Goal: Task Accomplishment & Management: Complete application form

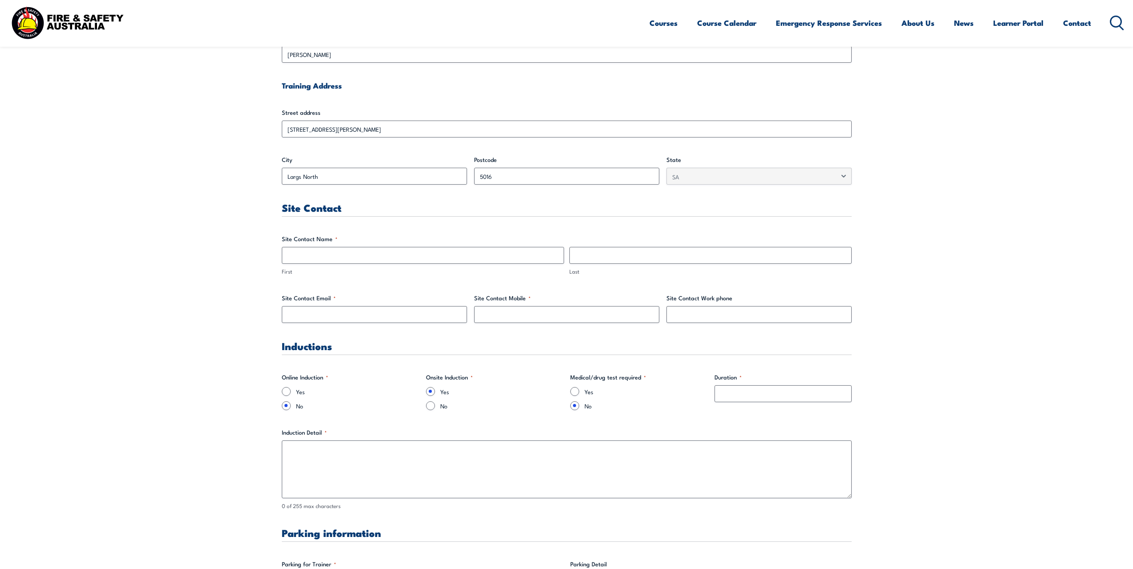
scroll to position [356, 0]
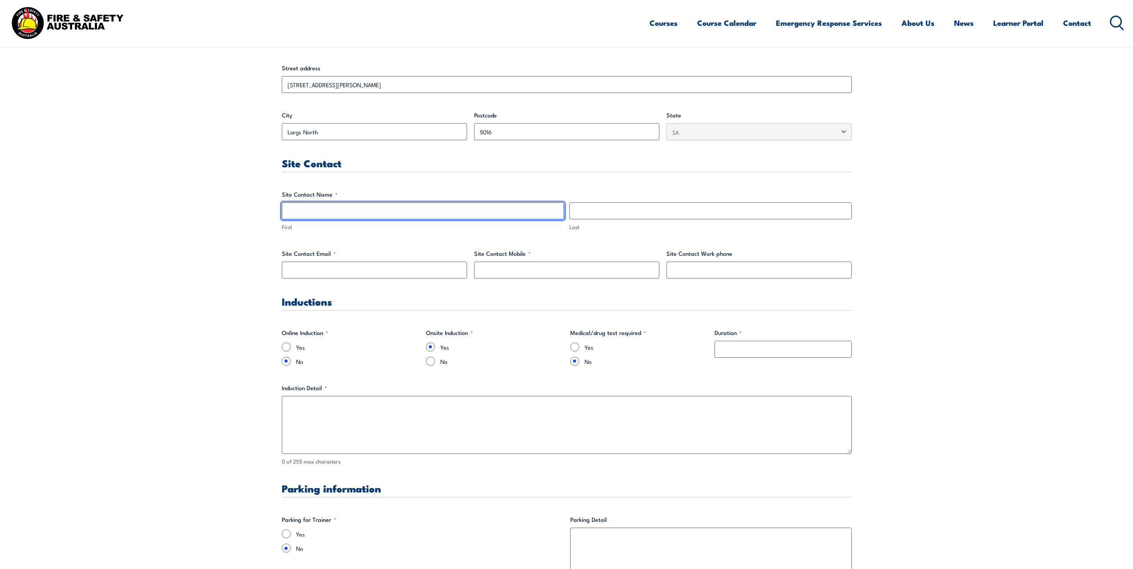
click at [295, 214] on input "First" at bounding box center [423, 211] width 282 height 17
type input "F"
type input "[PERSON_NAME]"
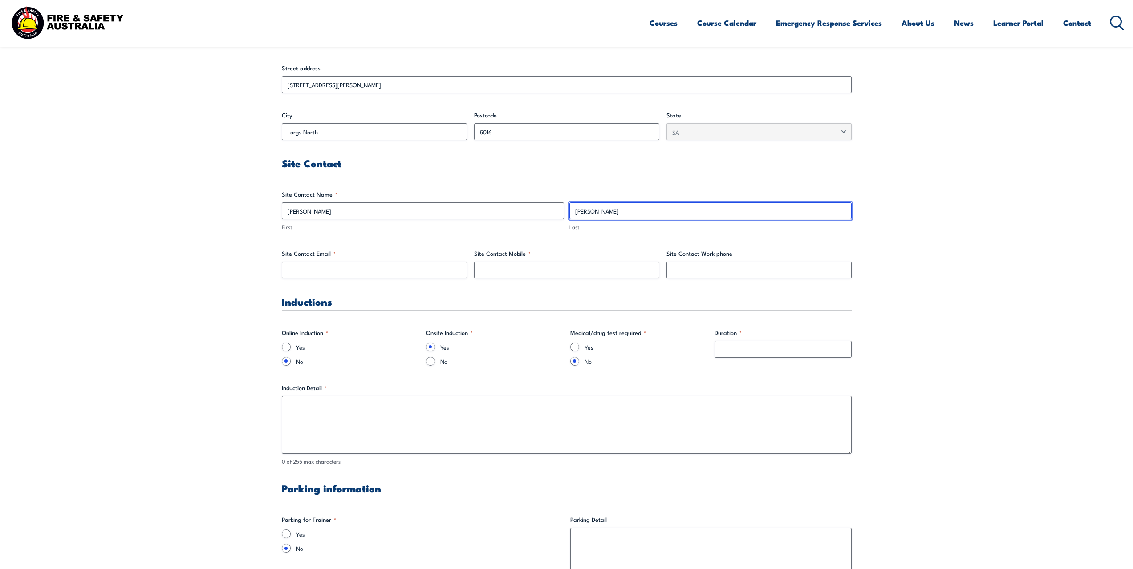
type input "[PERSON_NAME]"
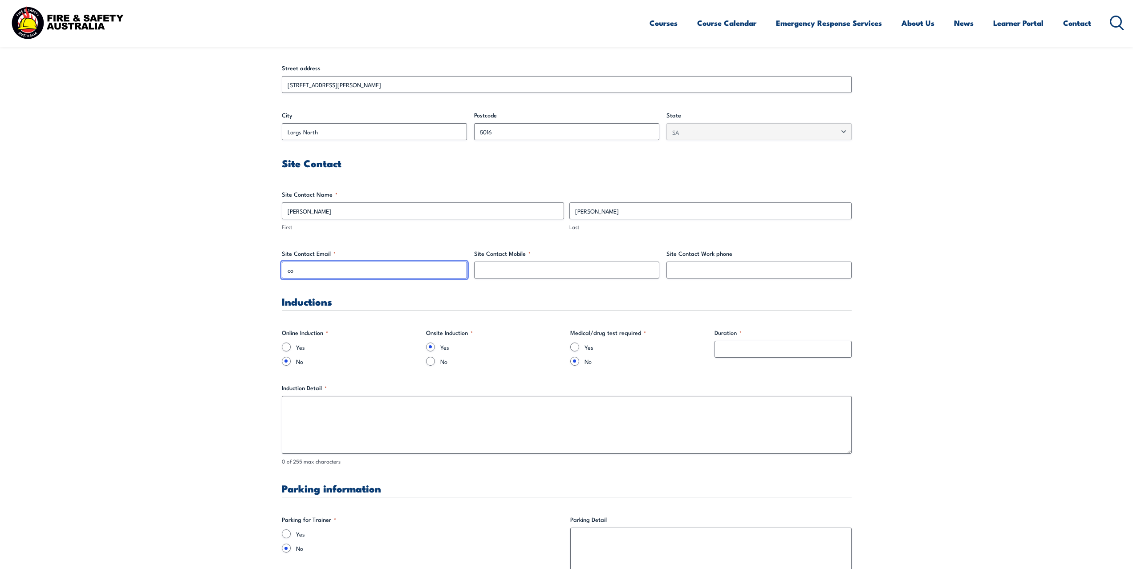
type input "c"
type input "[EMAIL_ADDRESS][DOMAIN_NAME]"
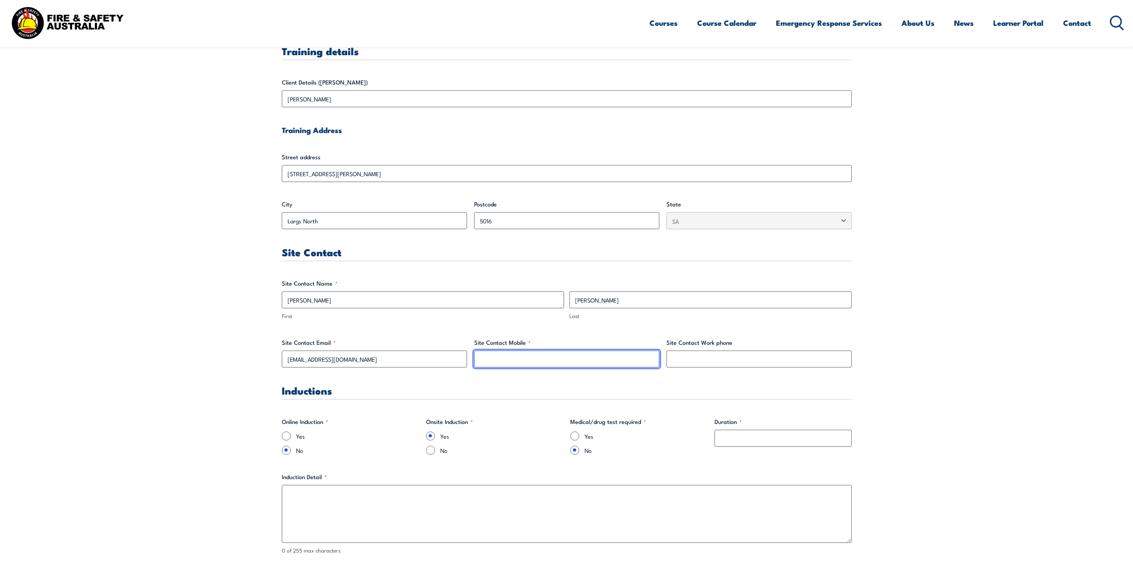
scroll to position [178, 0]
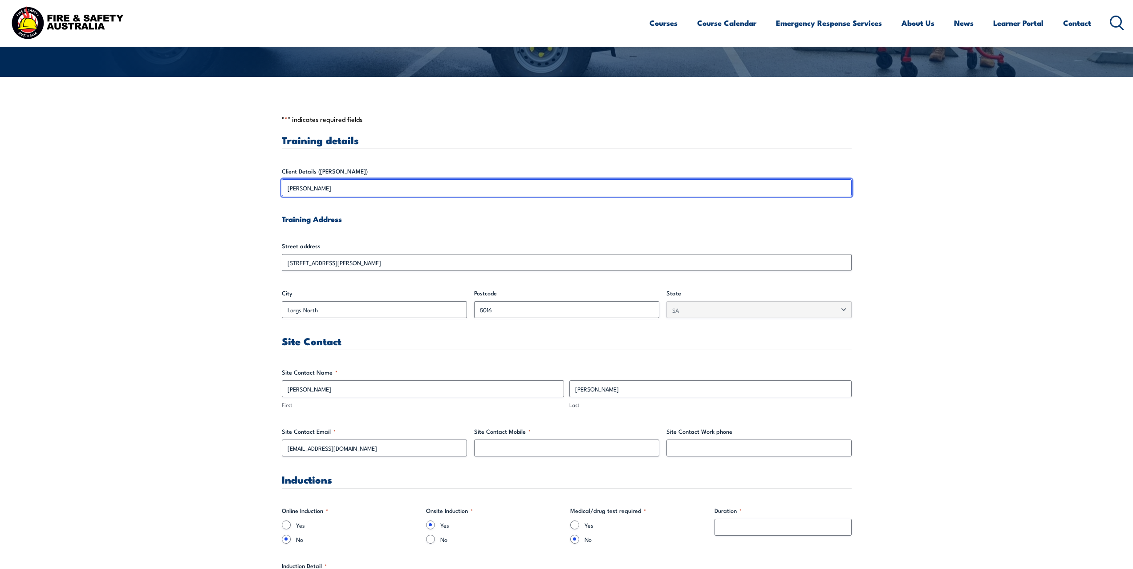
drag, startPoint x: 321, startPoint y: 186, endPoint x: 285, endPoint y: 191, distance: 36.9
click at [285, 191] on input "[PERSON_NAME]" at bounding box center [567, 187] width 570 height 17
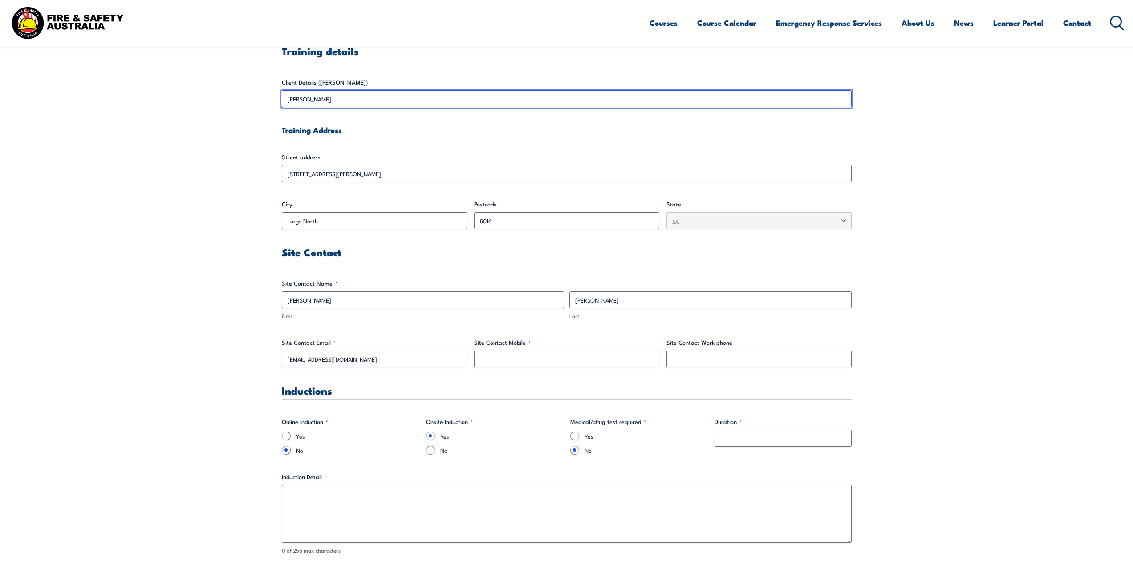
scroll to position [356, 0]
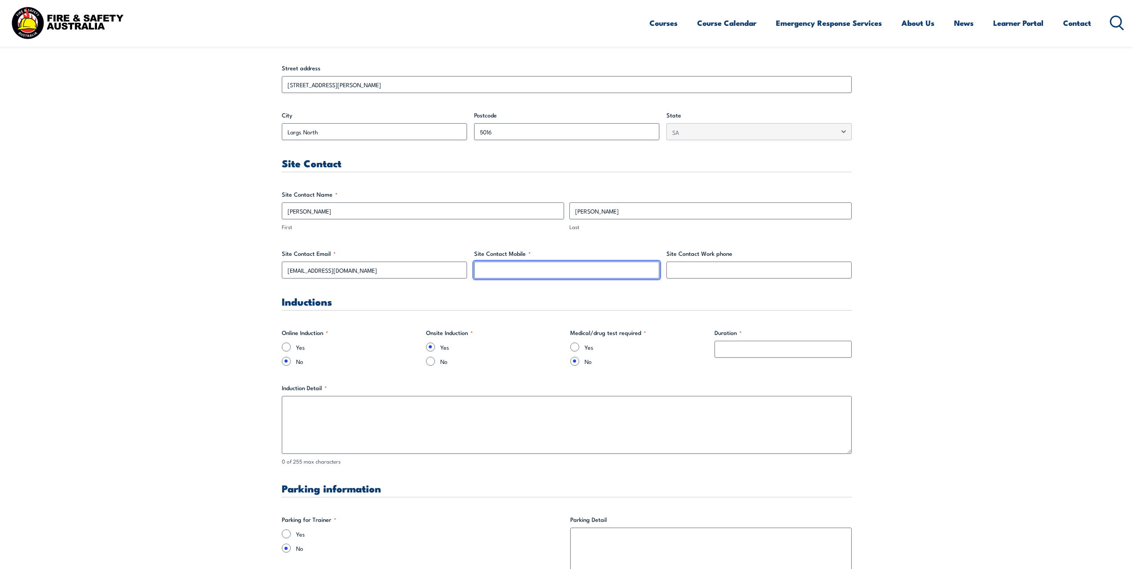
click at [543, 275] on input "Site Contact Mobile *" at bounding box center [566, 270] width 185 height 17
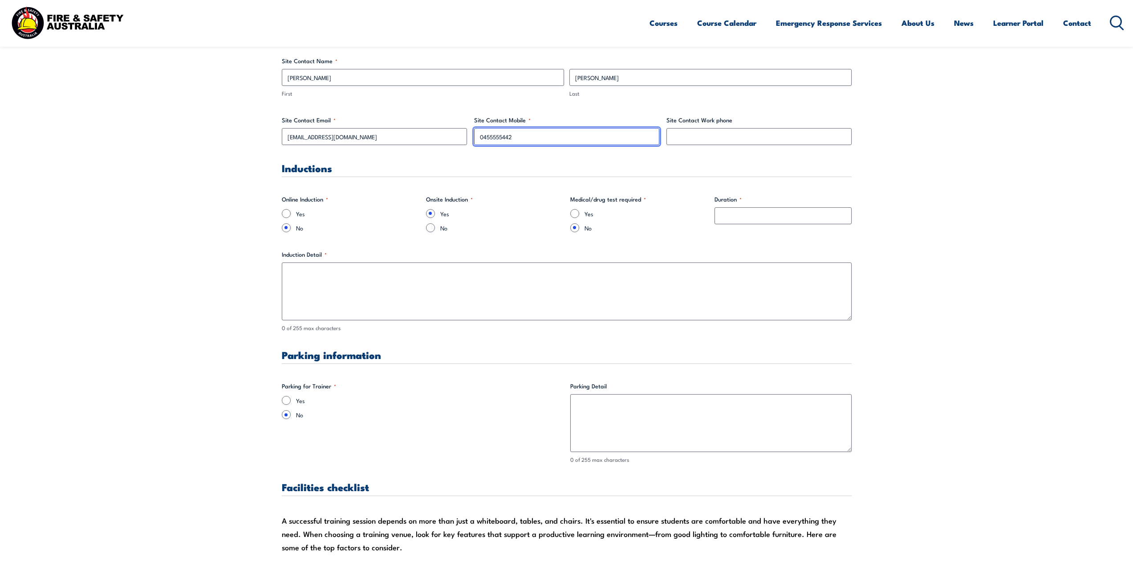
type input "0455555442"
click at [430, 230] on input "No" at bounding box center [430, 228] width 9 height 9
radio input "true"
click at [754, 217] on input "Duration *" at bounding box center [783, 215] width 137 height 17
type input "0"
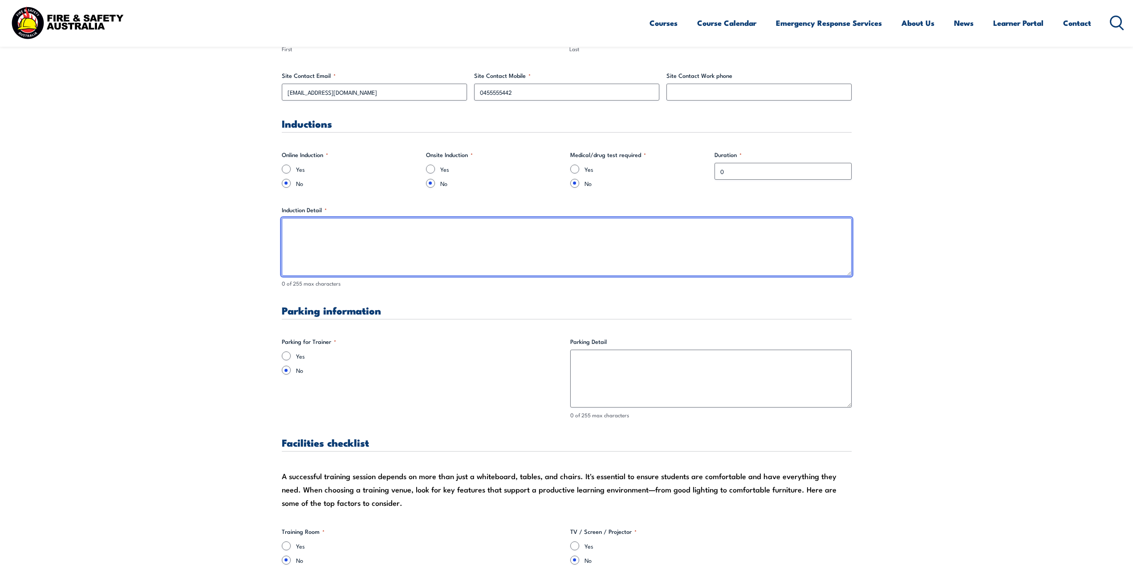
click at [326, 251] on textarea "Induction Detail *" at bounding box center [567, 247] width 570 height 58
type textarea "0"
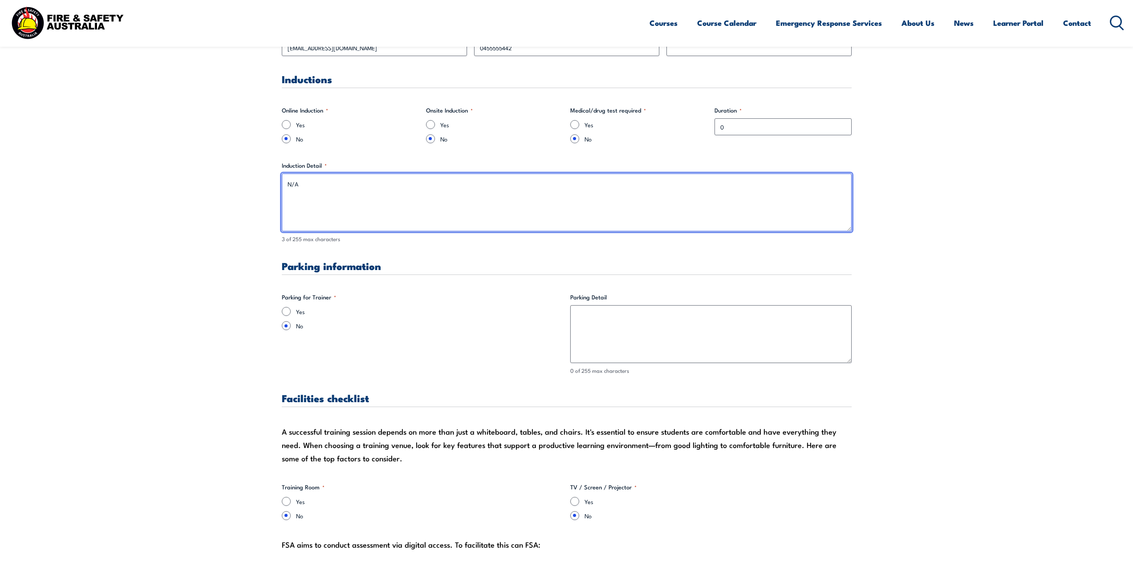
scroll to position [668, 0]
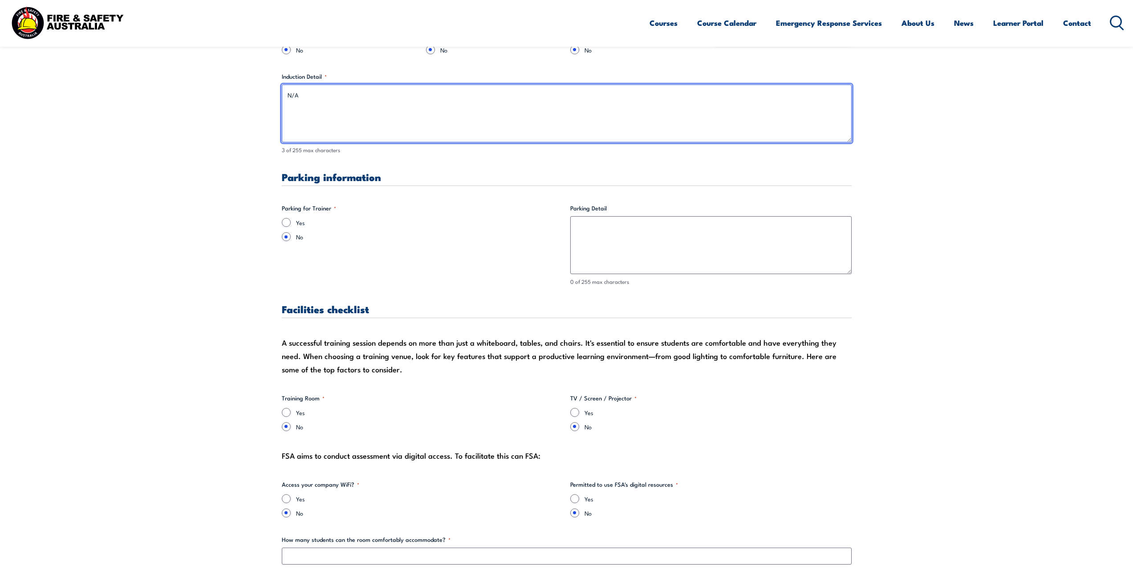
type textarea "N/A"
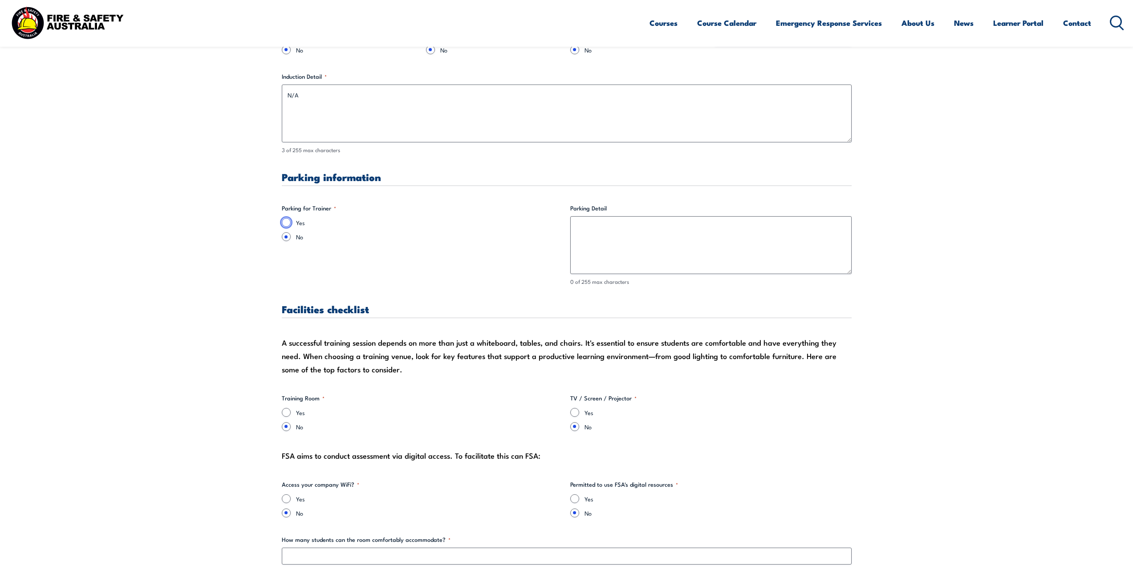
click at [288, 224] on input "Yes" at bounding box center [286, 222] width 9 height 9
radio input "true"
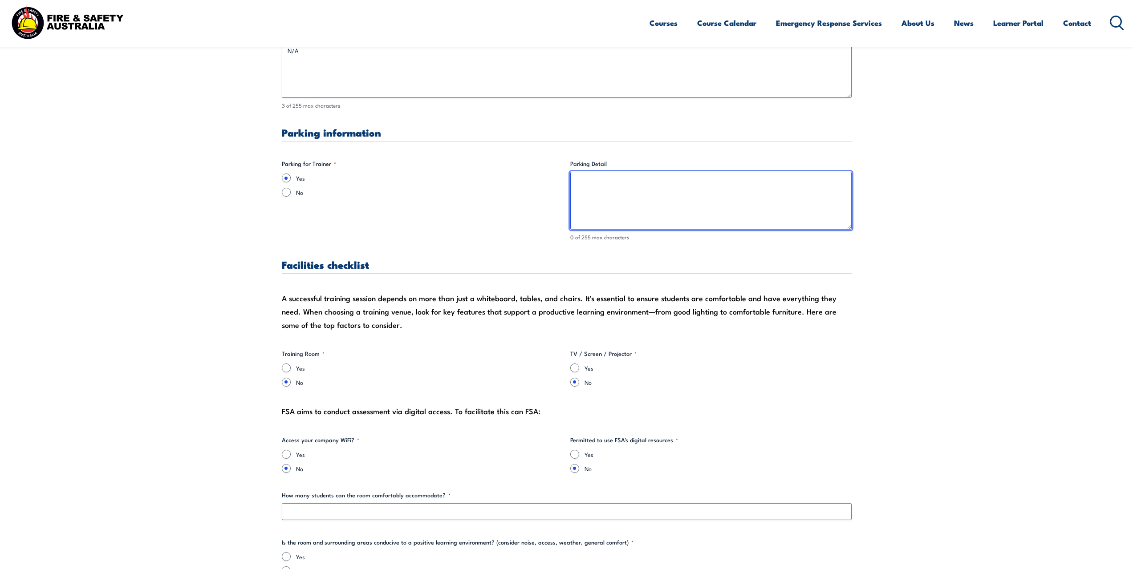
click at [645, 215] on textarea "Parking Detail" at bounding box center [710, 201] width 281 height 58
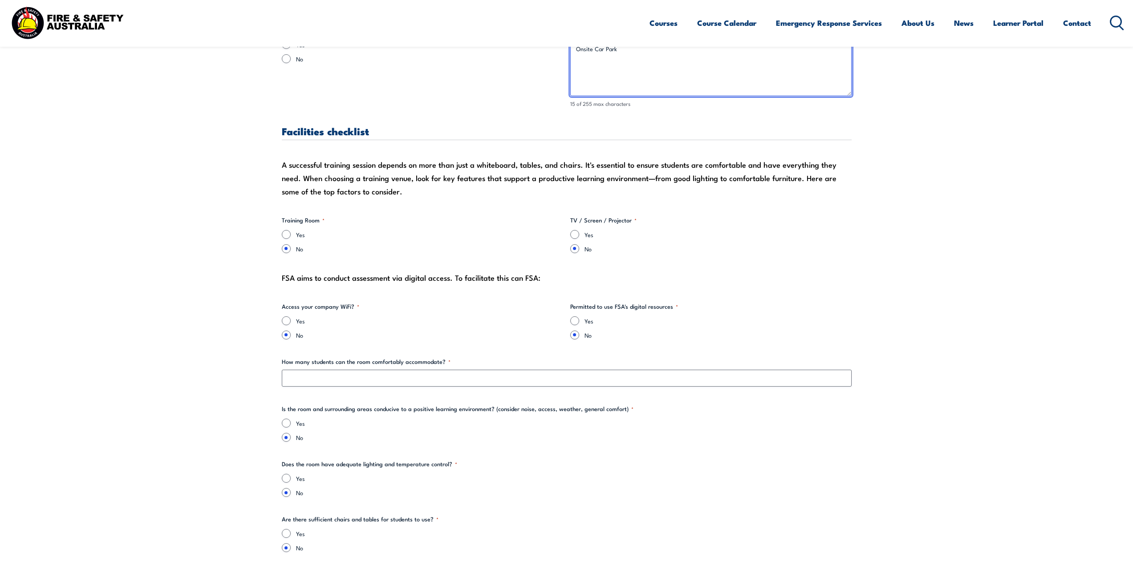
scroll to position [891, 0]
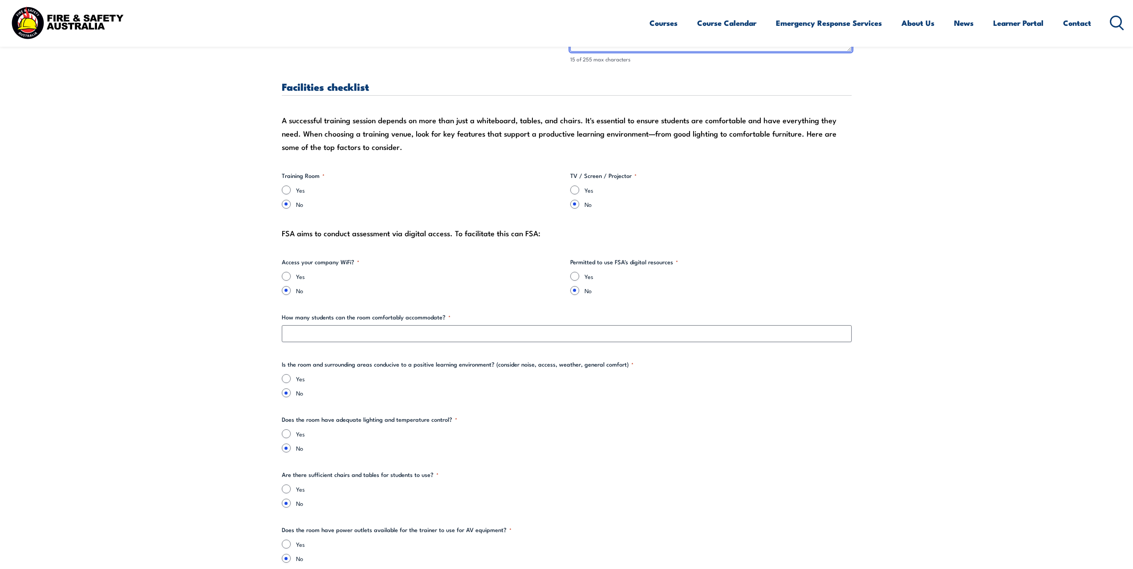
type textarea "Onsite Car Park"
click at [287, 189] on input "Yes" at bounding box center [286, 190] width 9 height 9
radio input "true"
click at [578, 188] on input "Yes" at bounding box center [574, 190] width 9 height 9
radio input "true"
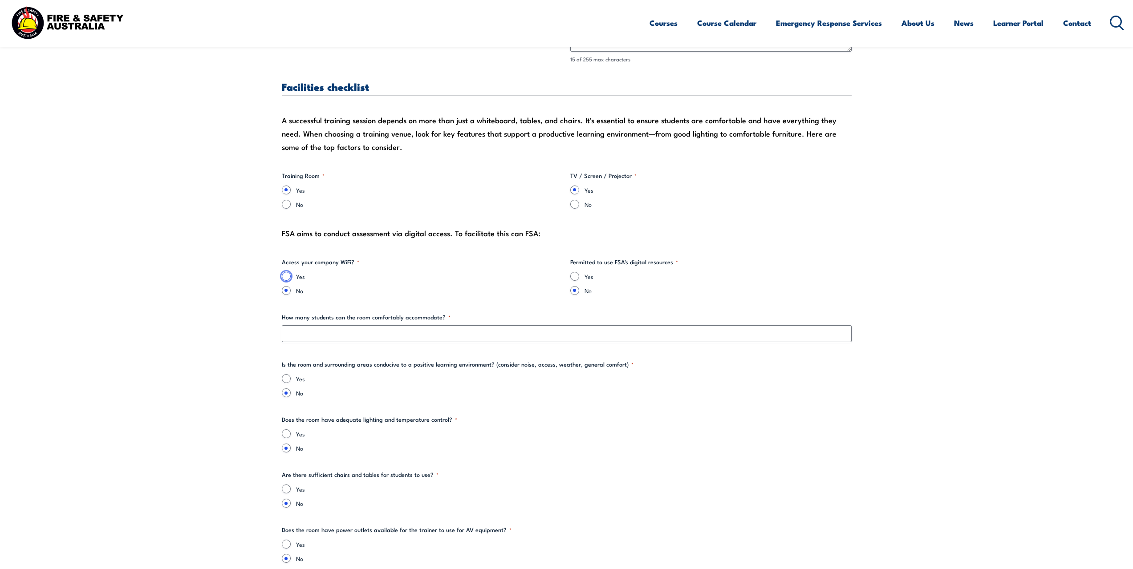
click at [286, 276] on input "Yes" at bounding box center [286, 276] width 9 height 9
radio input "true"
click at [576, 277] on input "Yes" at bounding box center [574, 276] width 9 height 9
radio input "true"
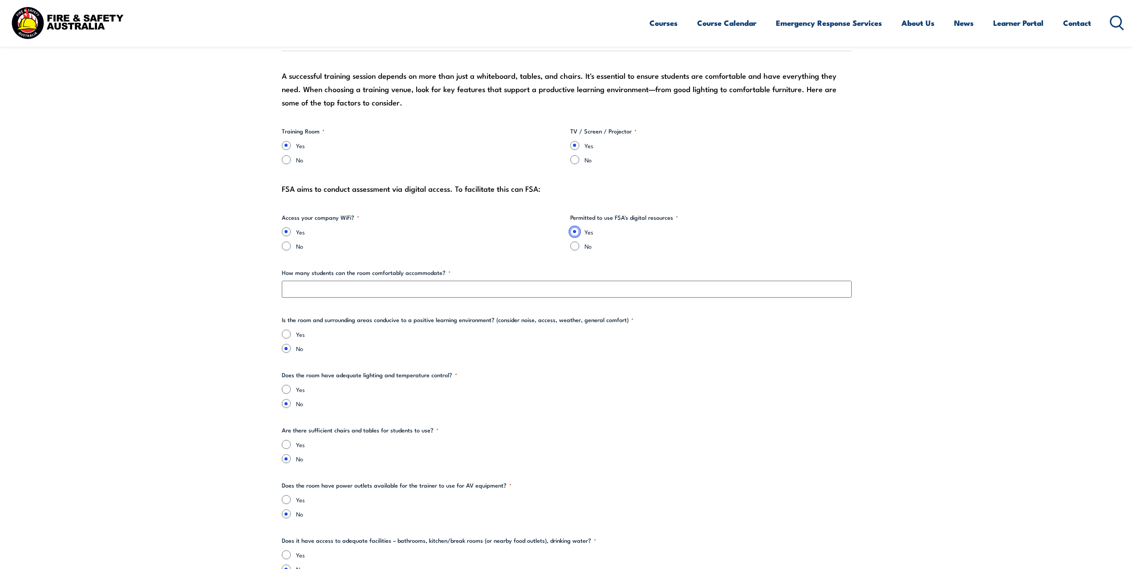
scroll to position [980, 0]
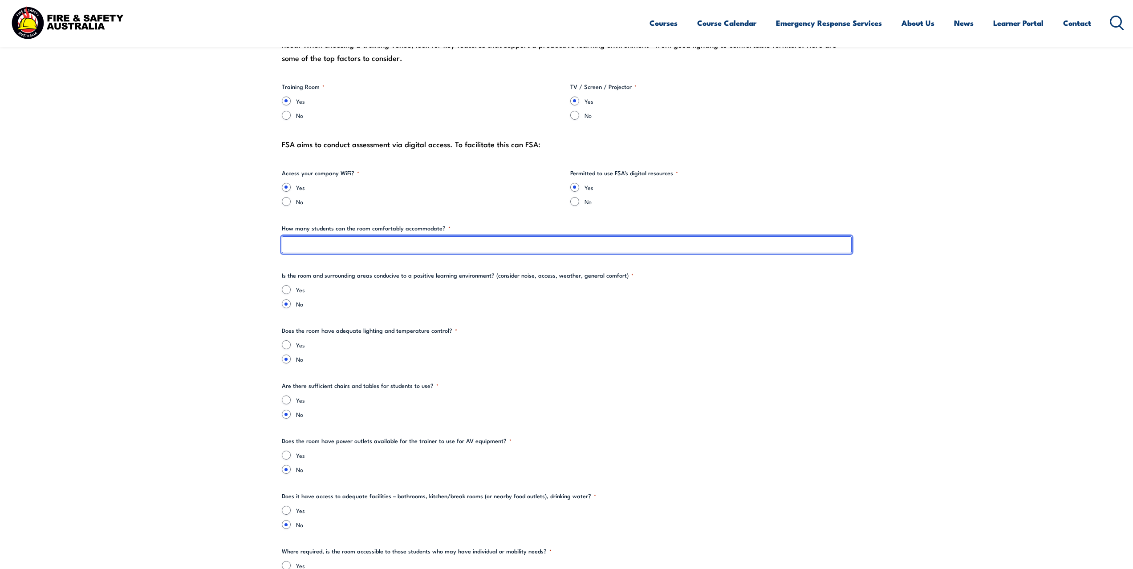
click at [296, 246] on input "How many students can the room comfortably accommodate? *" at bounding box center [567, 244] width 570 height 17
type input "15"
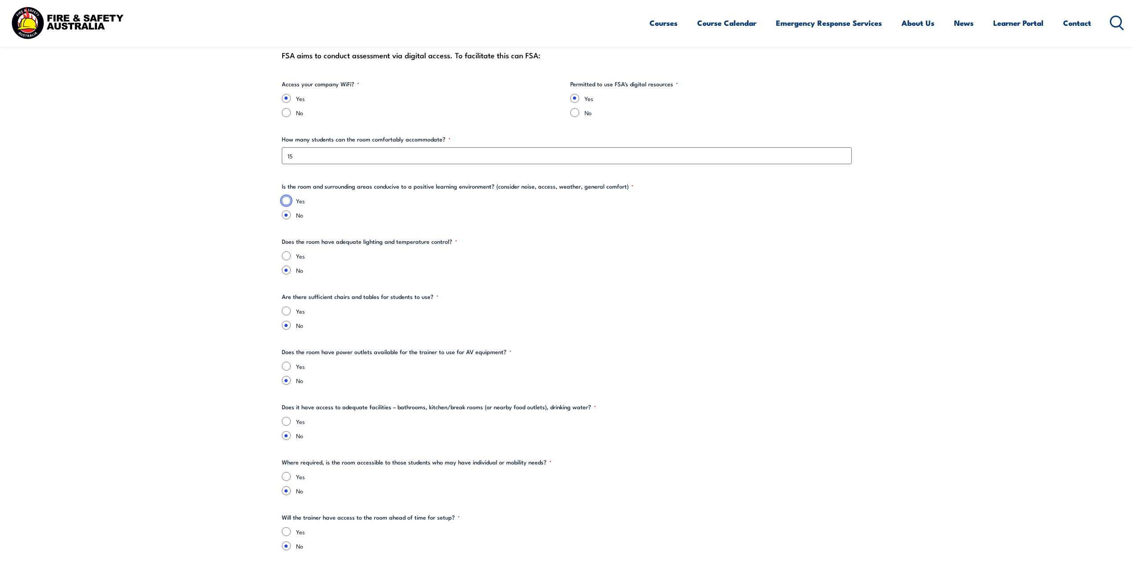
click at [285, 202] on input "Yes" at bounding box center [286, 200] width 9 height 9
radio input "true"
click at [288, 253] on input "Yes" at bounding box center [286, 256] width 9 height 9
radio input "true"
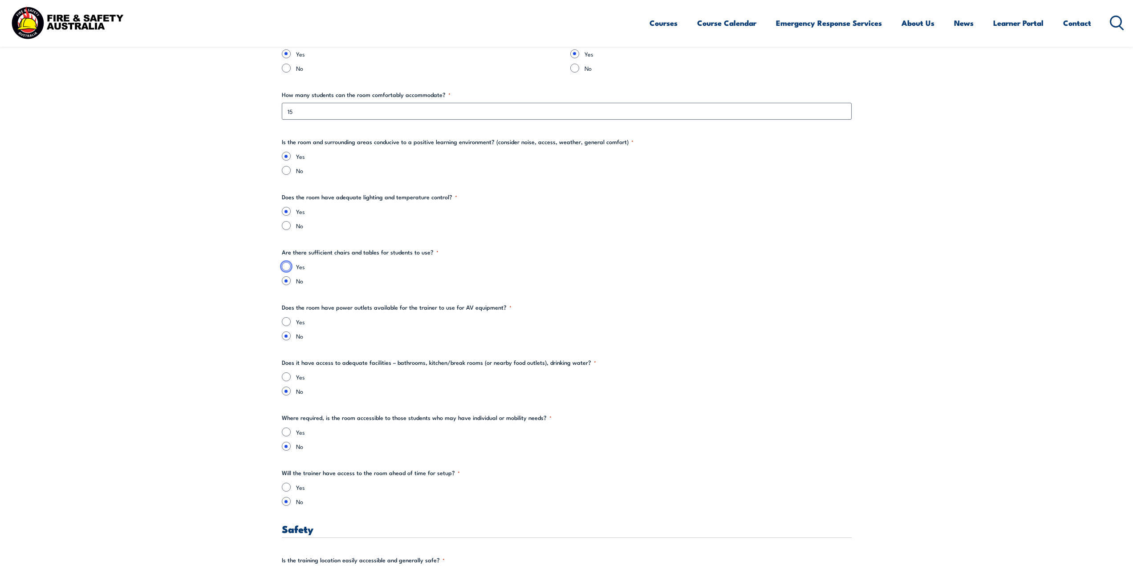
click at [285, 266] on input "Yes" at bounding box center [286, 266] width 9 height 9
radio input "true"
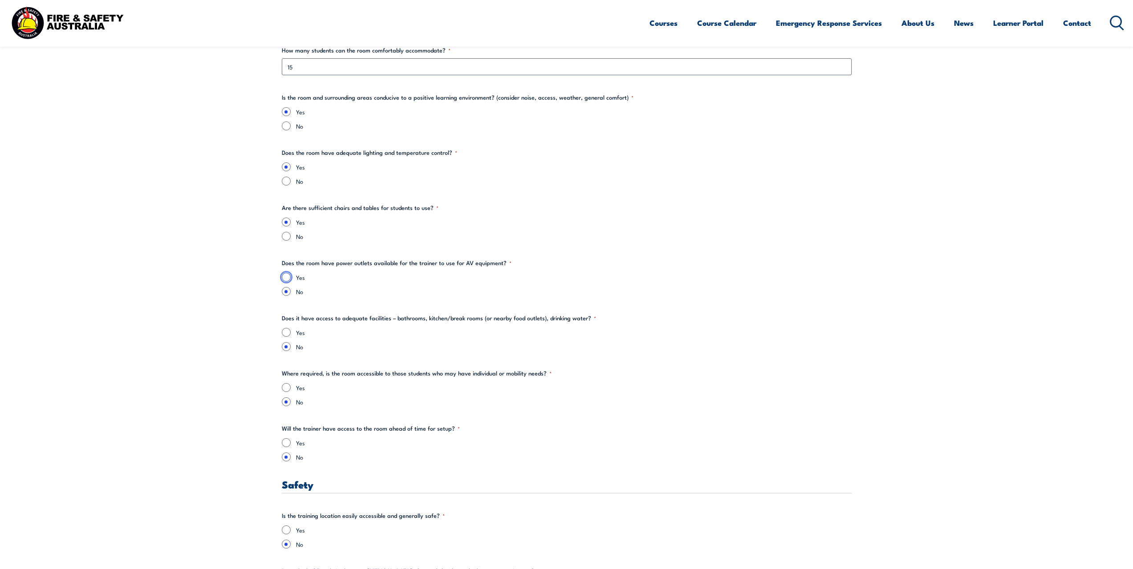
click at [283, 280] on input "Yes" at bounding box center [286, 277] width 9 height 9
radio input "true"
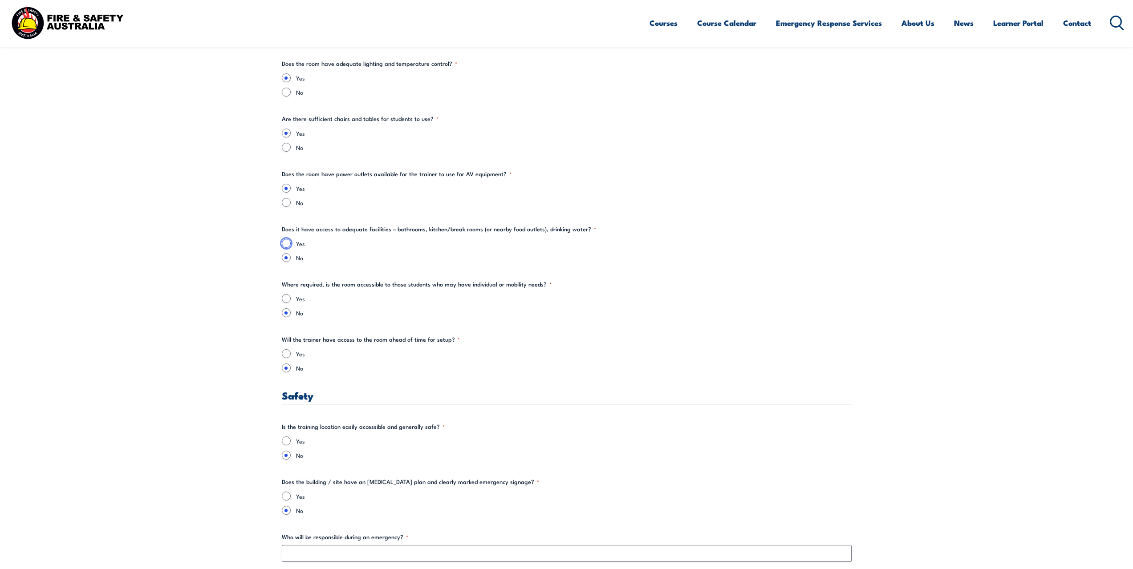
click at [289, 243] on input "Yes" at bounding box center [286, 243] width 9 height 9
radio input "true"
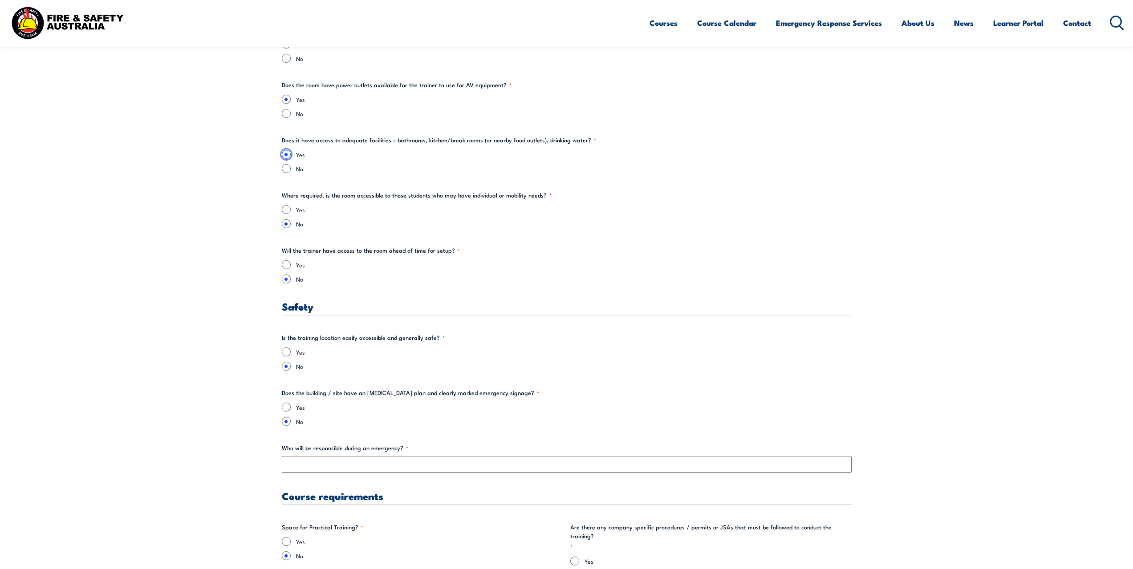
scroll to position [1380, 0]
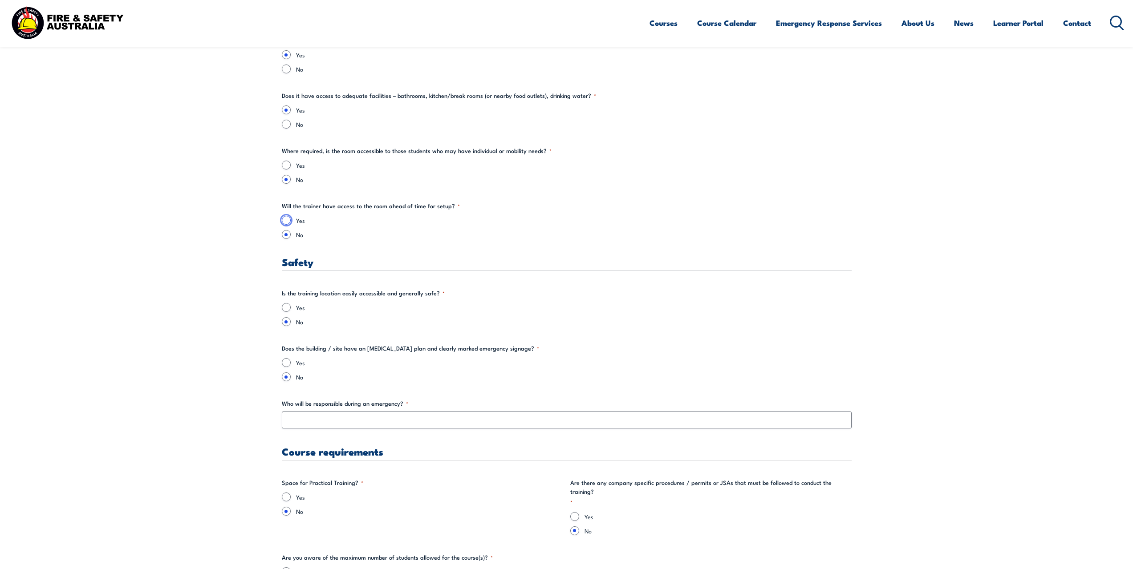
click at [287, 221] on input "Yes" at bounding box center [286, 220] width 9 height 9
radio input "true"
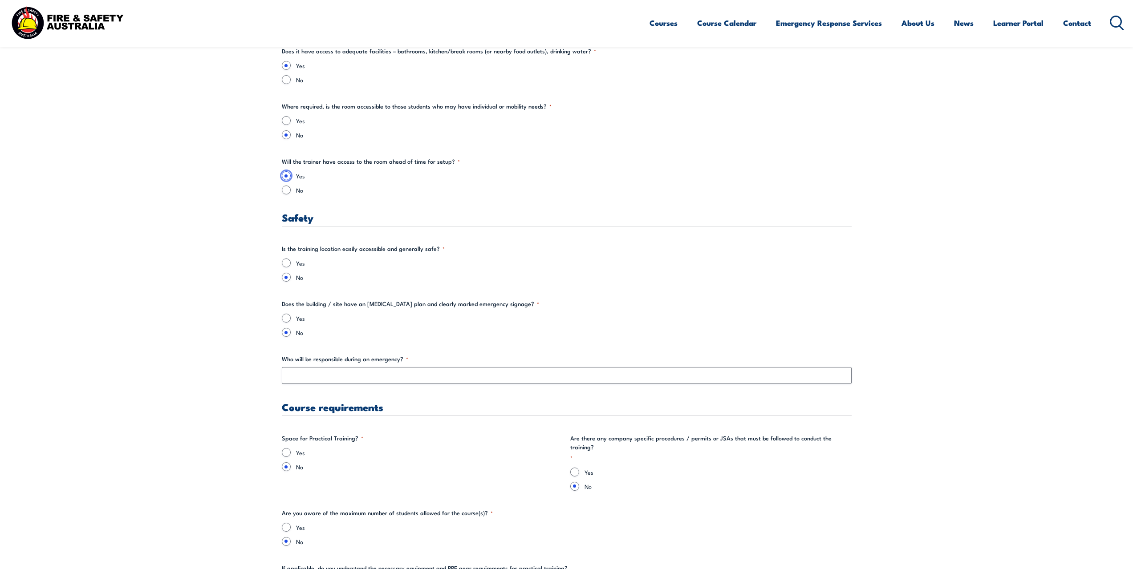
scroll to position [1469, 0]
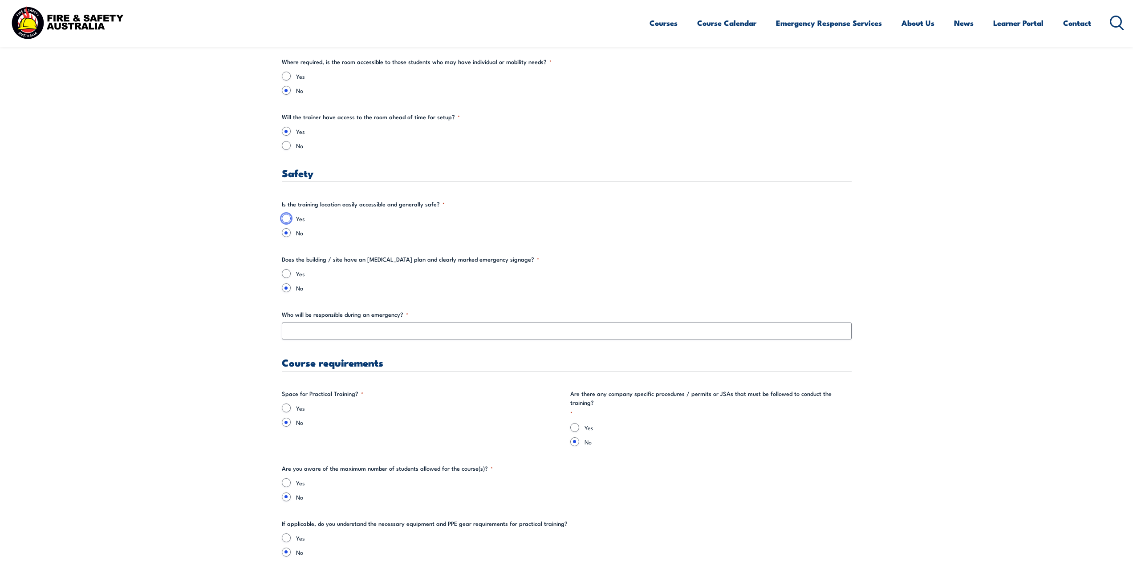
click at [286, 222] on input "Yes" at bounding box center [286, 218] width 9 height 9
radio input "true"
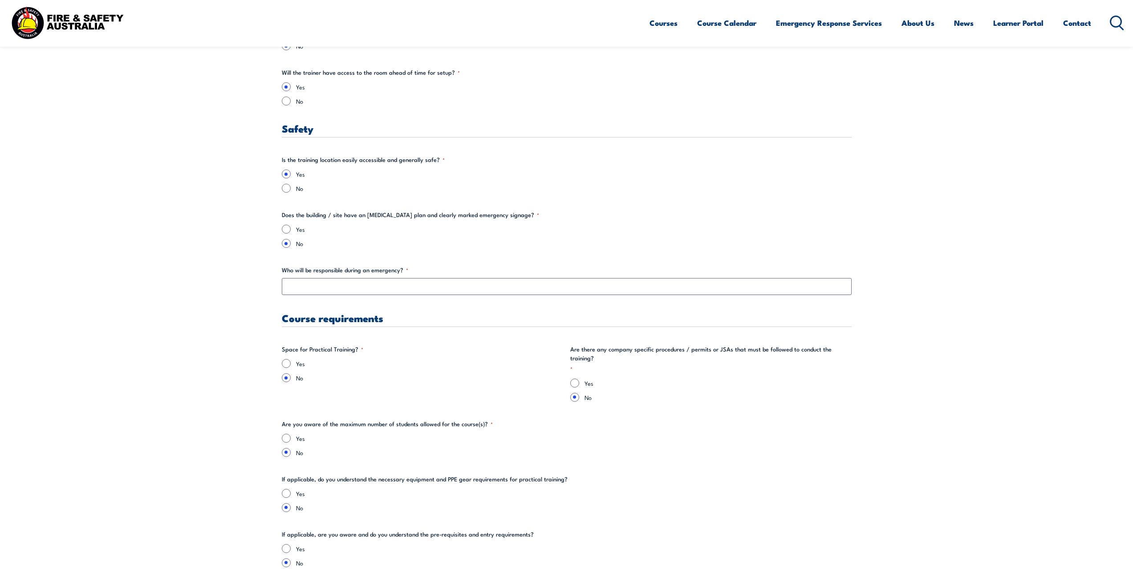
click at [280, 230] on section "" * " indicates required fields Training details Client Details ([PERSON_NAME])…" at bounding box center [566, 95] width 1133 height 2708
click at [286, 229] on input "Yes" at bounding box center [286, 229] width 9 height 9
radio input "true"
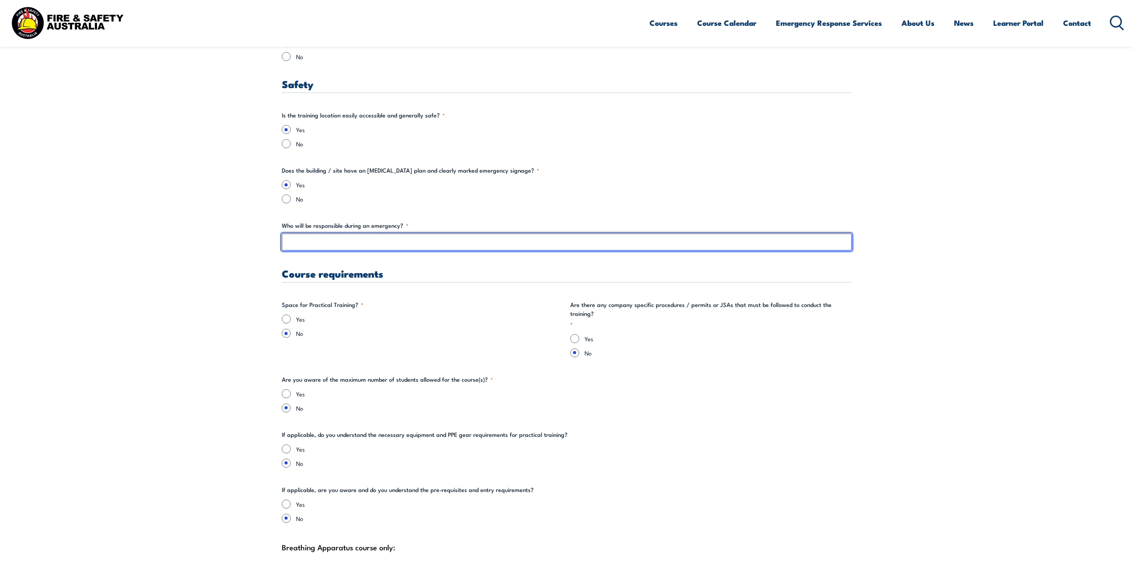
click at [297, 239] on input "Who will be responsible during an emergency? *" at bounding box center [567, 242] width 570 height 17
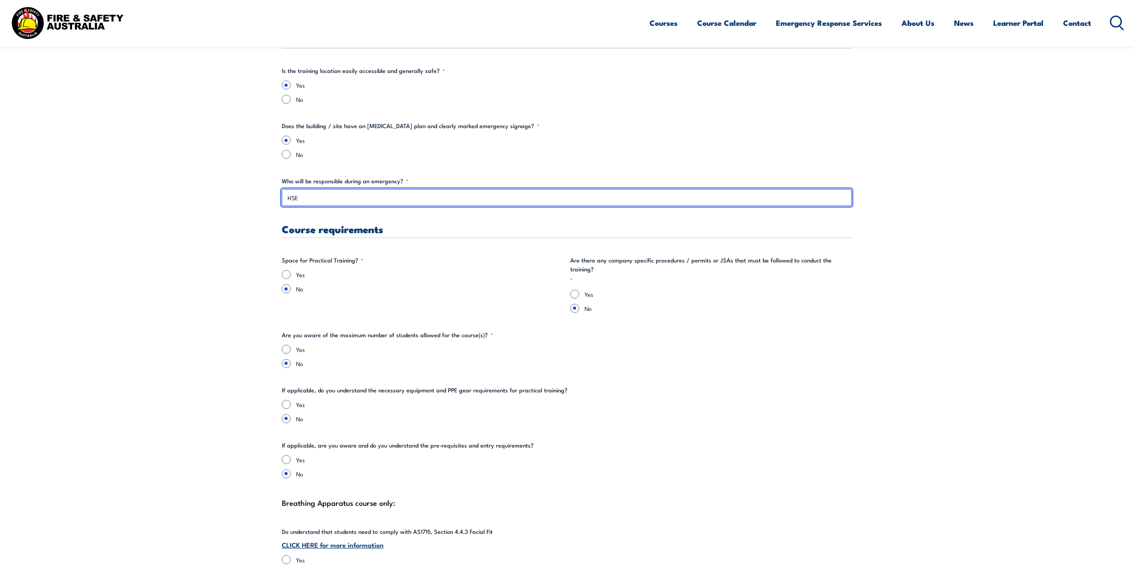
scroll to position [1647, 0]
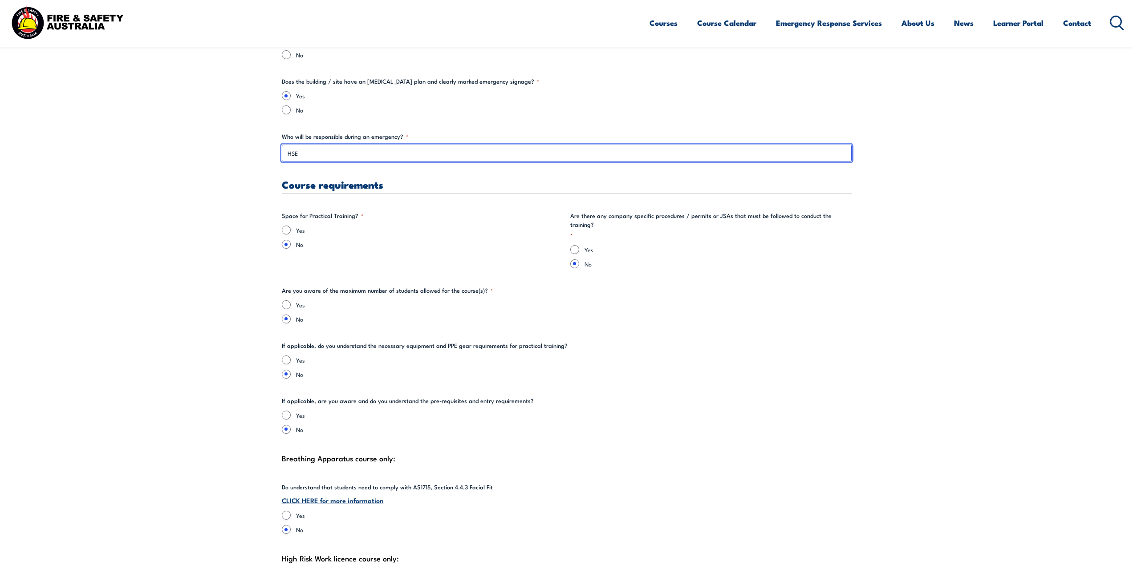
type input "HSE"
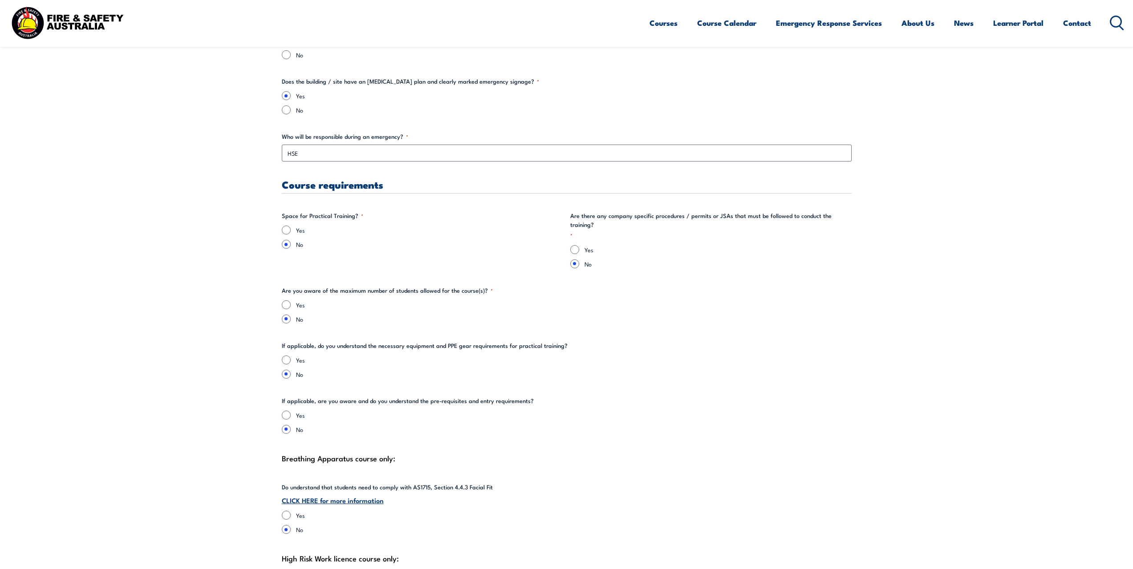
click at [291, 232] on div "Yes" at bounding box center [422, 230] width 281 height 9
click at [288, 234] on input "Yes" at bounding box center [286, 230] width 9 height 9
radio input "true"
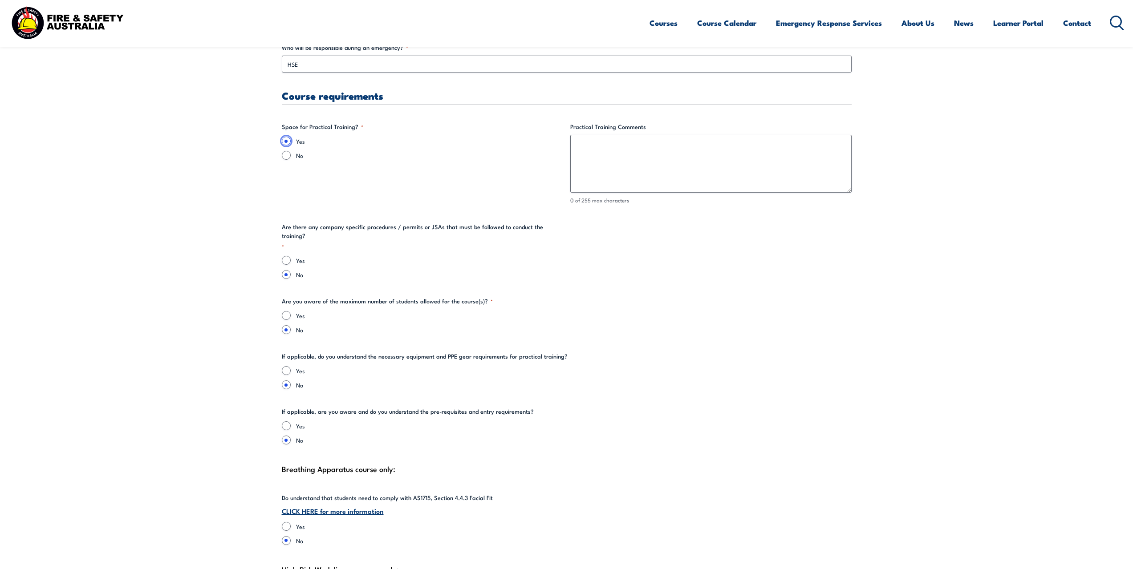
scroll to position [1781, 0]
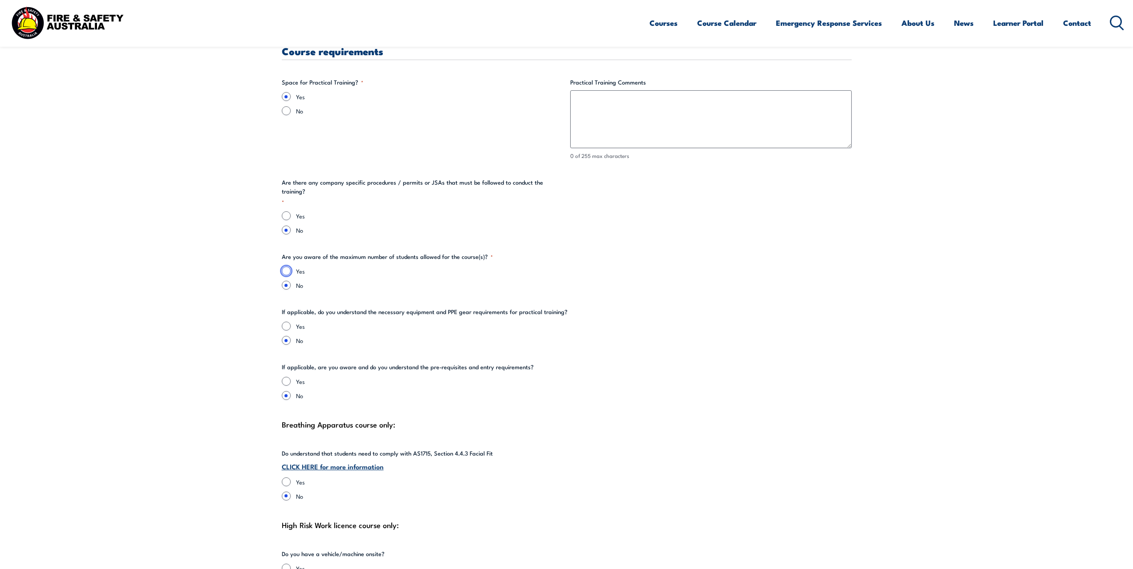
click at [284, 267] on input "Yes" at bounding box center [286, 271] width 9 height 9
radio input "true"
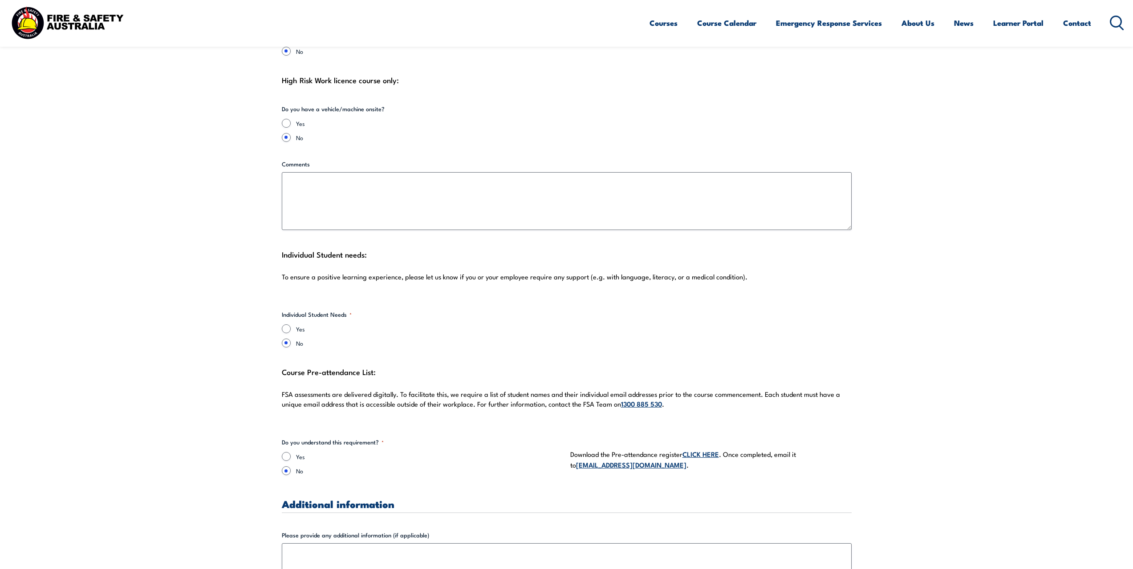
scroll to position [2315, 0]
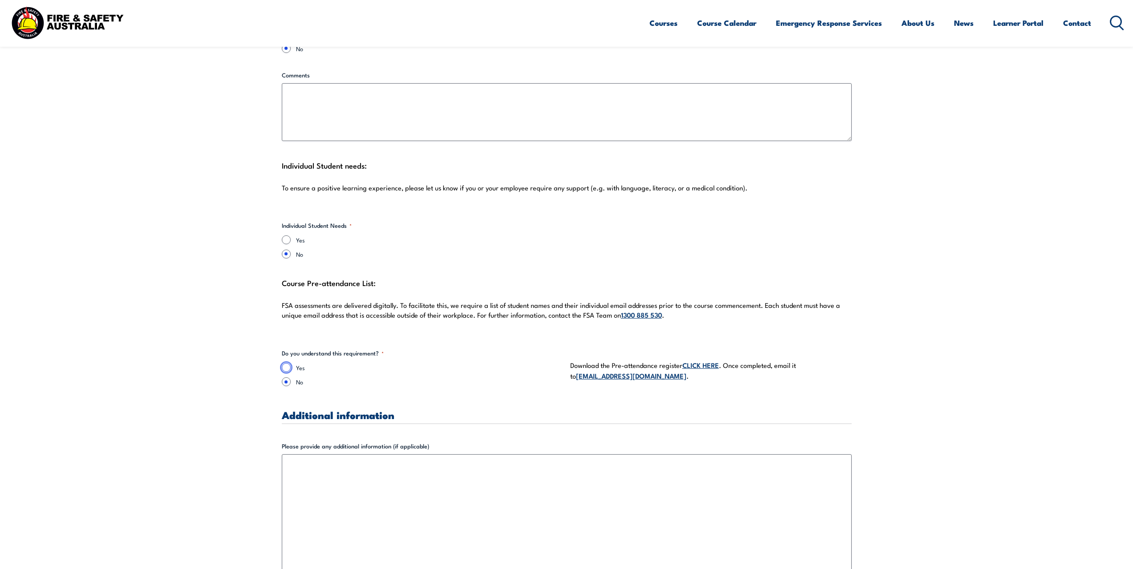
click at [287, 363] on input "Yes" at bounding box center [286, 367] width 9 height 9
radio input "true"
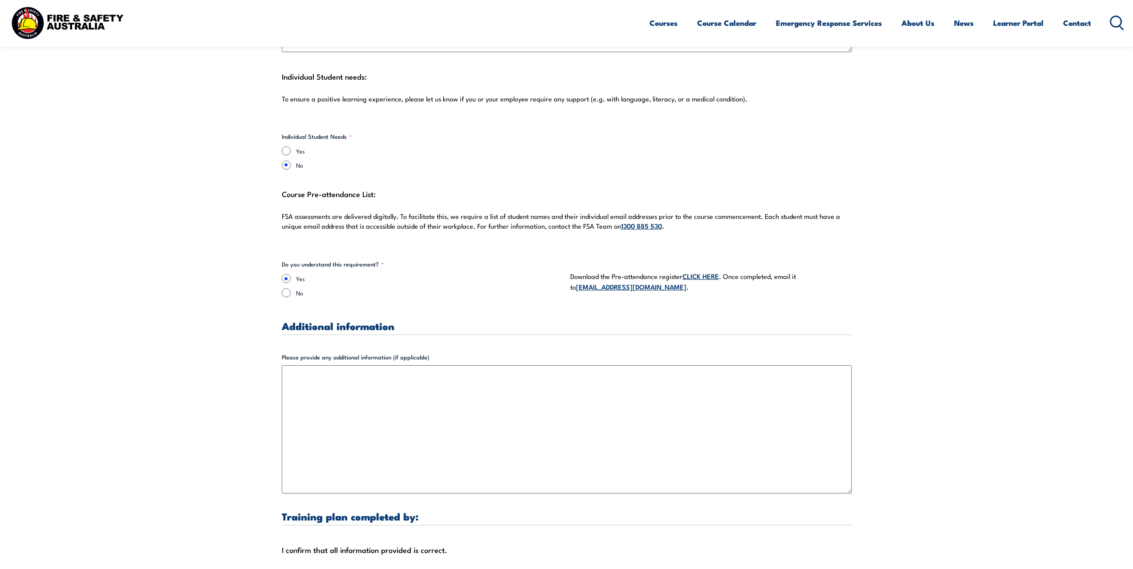
click at [705, 271] on link "CLICK HERE" at bounding box center [701, 276] width 37 height 10
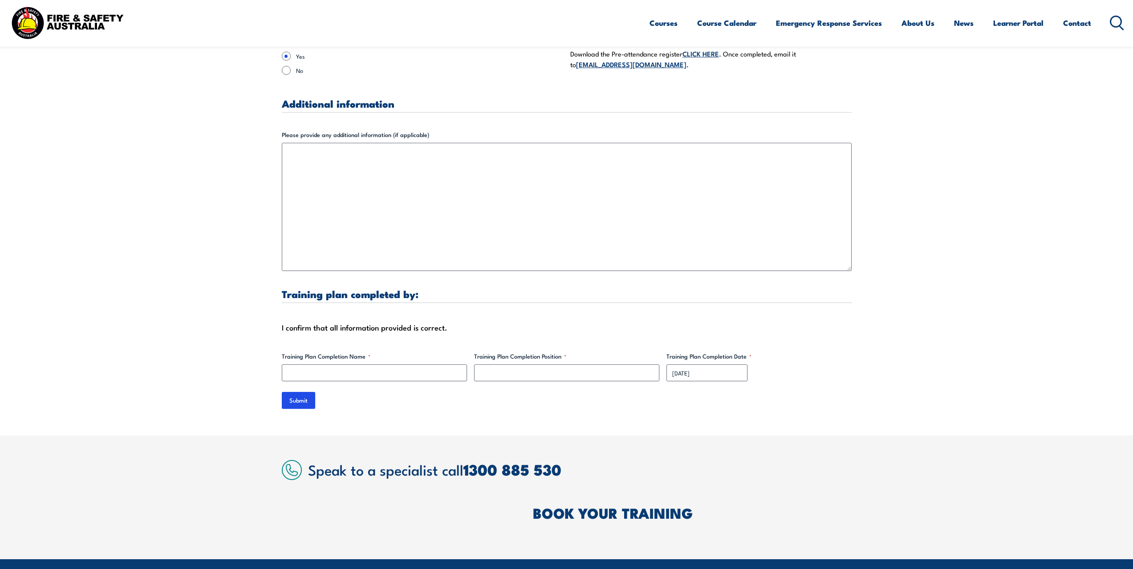
scroll to position [2716, 0]
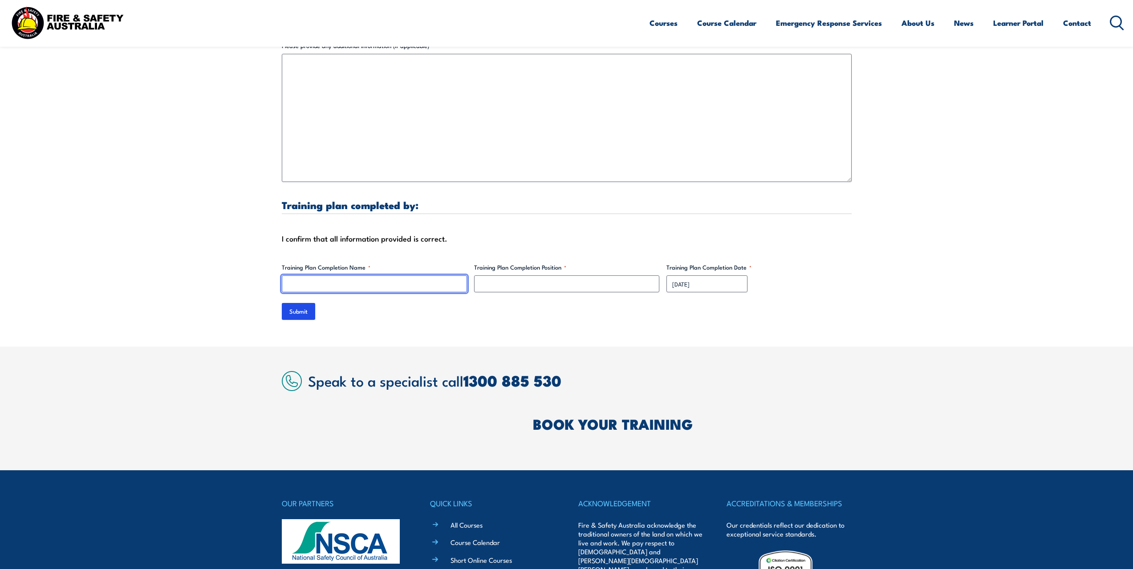
click at [304, 278] on input "Training Plan Completion Name *" at bounding box center [374, 284] width 185 height 17
type input "[PERSON_NAME]"
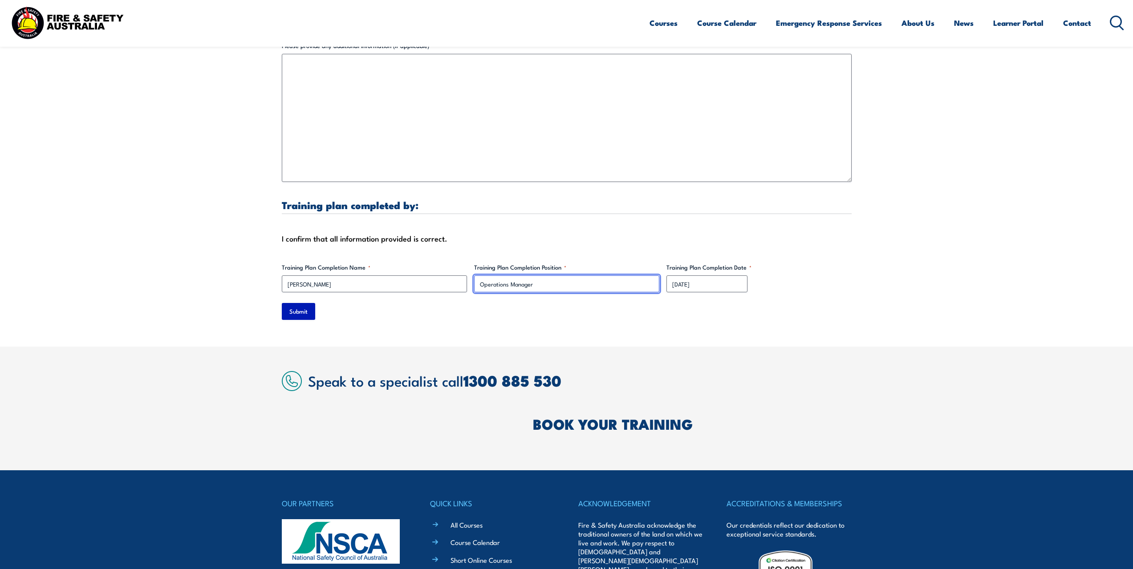
type input "Operations Manager"
click at [295, 303] on input "Submit" at bounding box center [298, 311] width 33 height 17
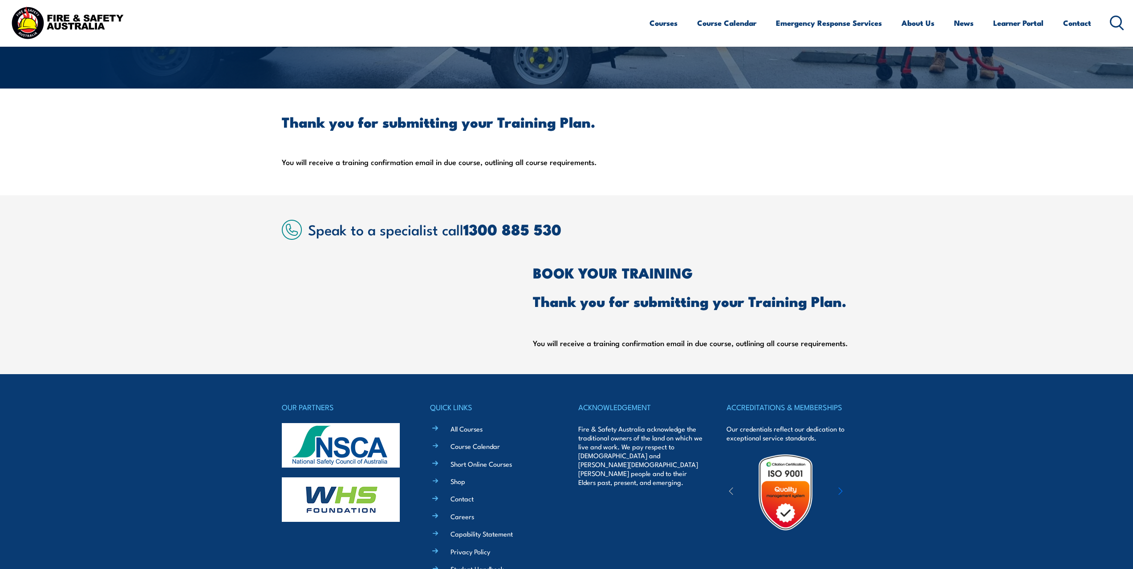
scroll to position [122, 0]
